Goal: Find contact information: Find contact information

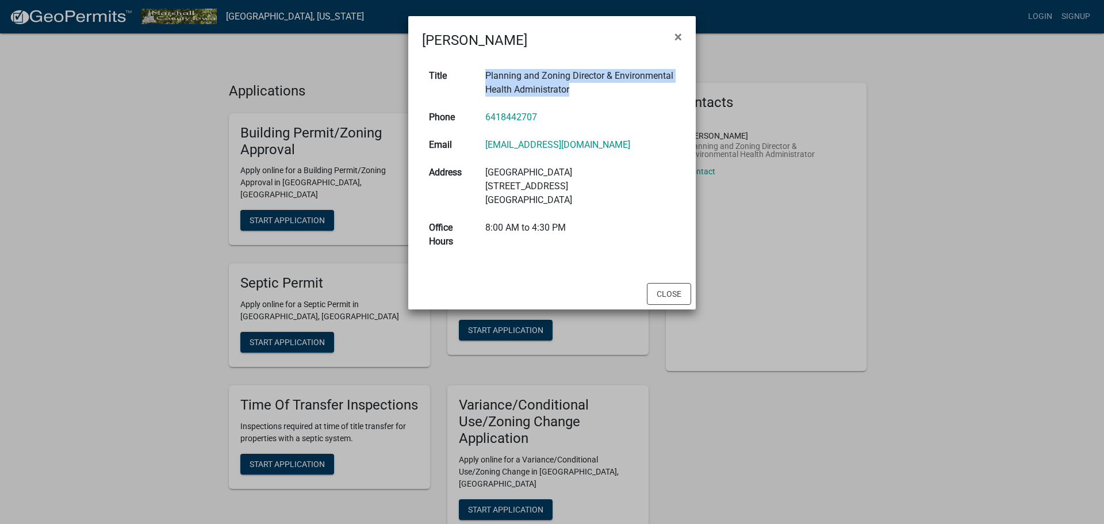
drag, startPoint x: 485, startPoint y: 74, endPoint x: 602, endPoint y: 90, distance: 118.4
click at [606, 84] on td "Planning and Zoning Director & Environmental Health Administrator" at bounding box center [579, 82] width 203 height 41
click at [593, 85] on td "Planning and Zoning Director & Environmental Health Administrator" at bounding box center [579, 82] width 203 height 41
drag, startPoint x: 602, startPoint y: 75, endPoint x: 485, endPoint y: 66, distance: 117.7
click at [485, 66] on td "Planning and Zoning Director & Environmental Health Administrator" at bounding box center [579, 82] width 203 height 41
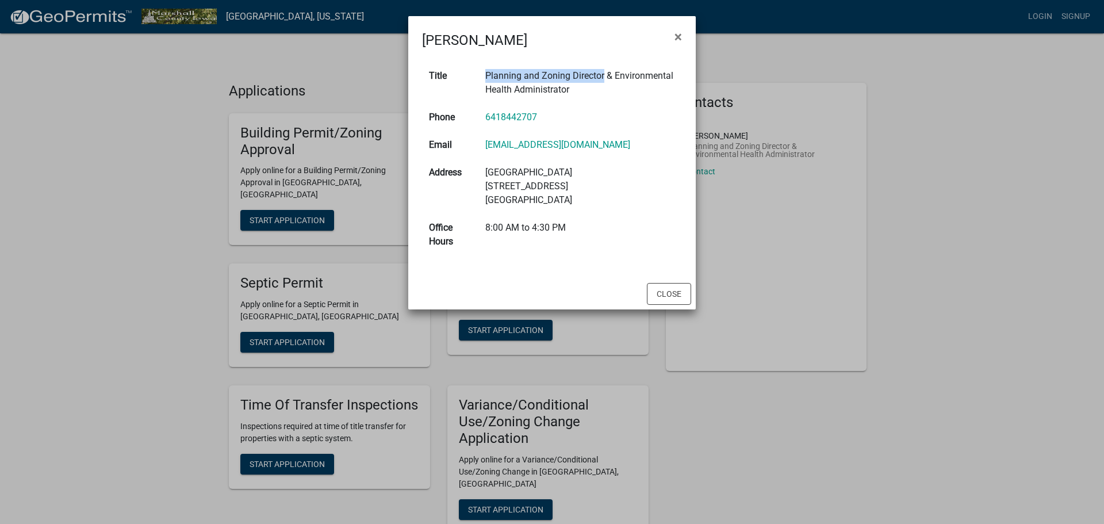
copy td "Planning and Zoning Director"
drag, startPoint x: 551, startPoint y: 116, endPoint x: 576, endPoint y: 125, distance: 26.6
click at [558, 121] on td "6418442707" at bounding box center [579, 117] width 203 height 28
drag, startPoint x: 618, startPoint y: 145, endPoint x: 482, endPoint y: 146, distance: 136.2
click at [482, 146] on td "[EMAIL_ADDRESS][DOMAIN_NAME]" at bounding box center [579, 145] width 203 height 28
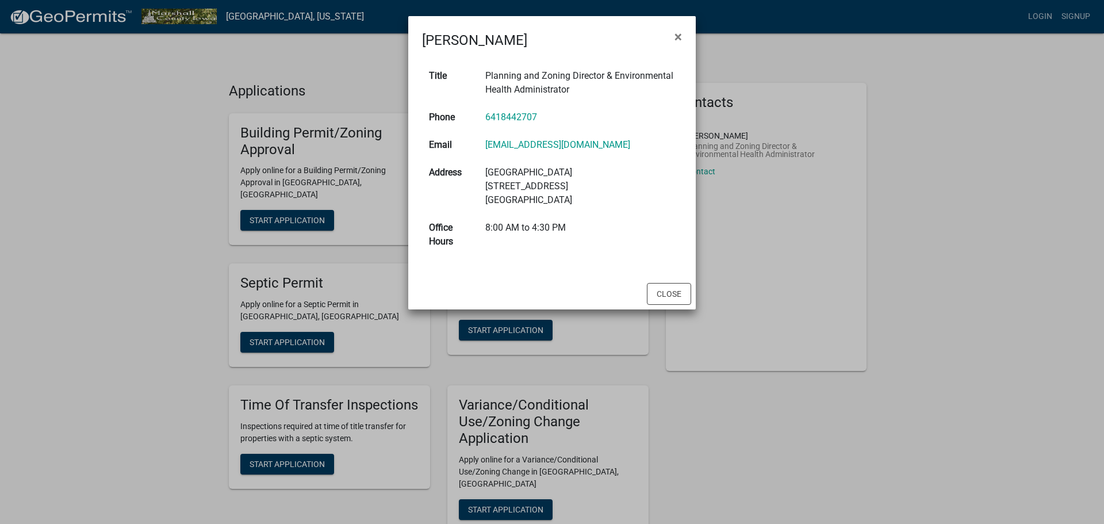
copy link "[EMAIL_ADDRESS][DOMAIN_NAME]"
drag, startPoint x: 549, startPoint y: 117, endPoint x: 483, endPoint y: 116, distance: 66.1
click at [483, 116] on td "6418442707" at bounding box center [579, 117] width 203 height 28
copy link "6418442707"
drag, startPoint x: 671, startPoint y: 64, endPoint x: 668, endPoint y: 163, distance: 98.3
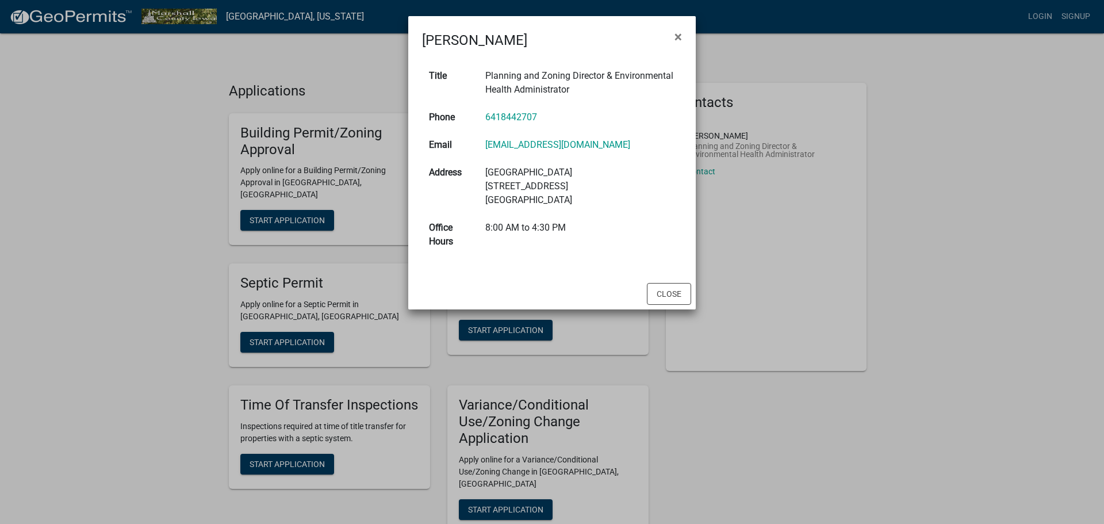
click at [668, 163] on tbody "Title Planning and Zoning Director & Environmental Health Administrator Phone […" at bounding box center [552, 158] width 260 height 193
click at [943, 219] on ngb-modal-window "[PERSON_NAME] × Title Planning and Zoning Director & Environmental Health Admin…" at bounding box center [552, 262] width 1104 height 524
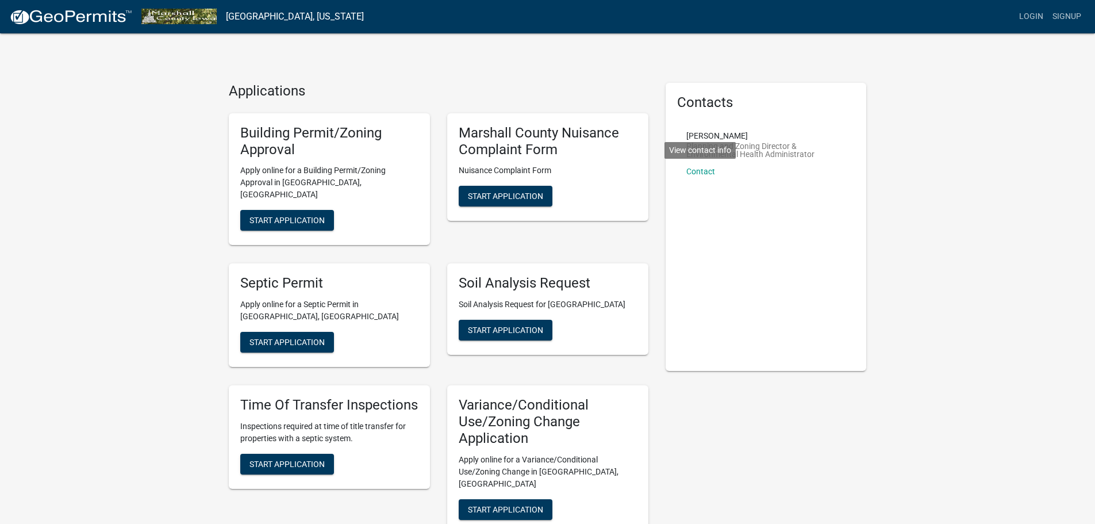
drag, startPoint x: 797, startPoint y: 245, endPoint x: 791, endPoint y: 232, distance: 14.4
click at [795, 244] on div "Contacts [PERSON_NAME] Planning and Zoning Director & Environmental Health Admi…" at bounding box center [766, 227] width 201 height 288
click at [705, 169] on link "Contact" at bounding box center [700, 171] width 29 height 9
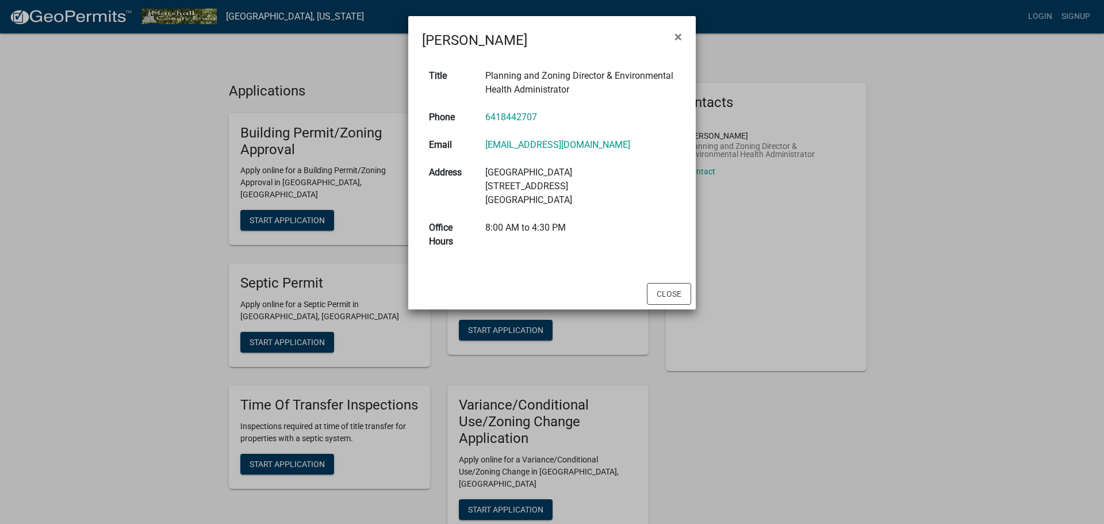
drag, startPoint x: 548, startPoint y: 116, endPoint x: 480, endPoint y: 118, distance: 68.5
click at [480, 118] on td "6418442707" at bounding box center [579, 117] width 203 height 28
copy link "6418442707"
